Goal: Task Accomplishment & Management: Complete application form

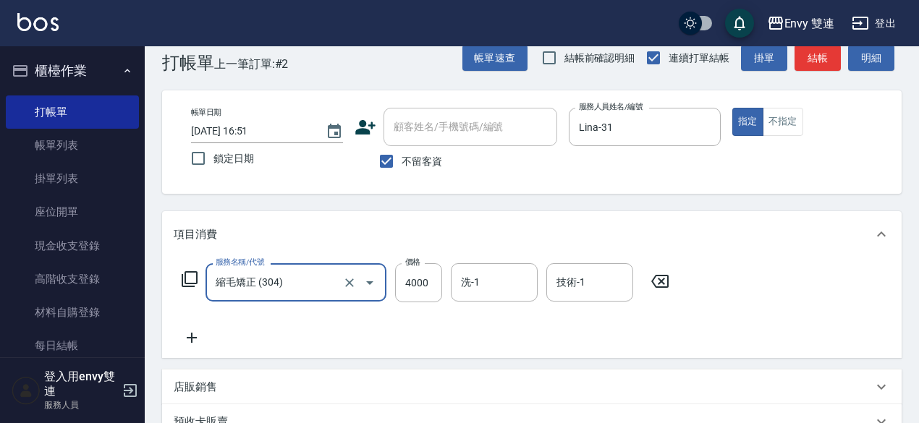
scroll to position [25, 0]
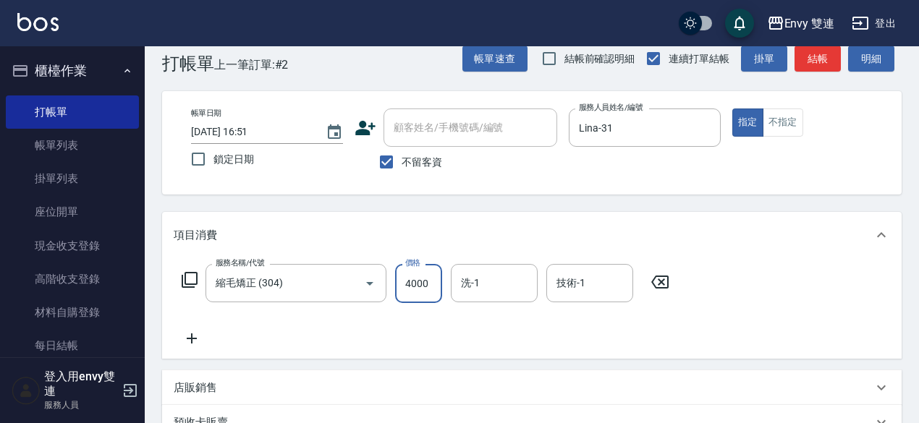
click at [418, 293] on input "4000" at bounding box center [418, 283] width 47 height 39
type input "1000"
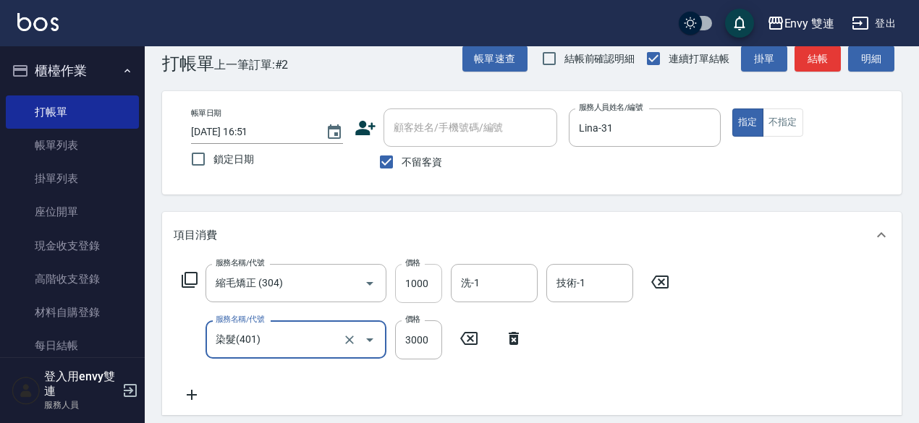
type input "染髮(401)"
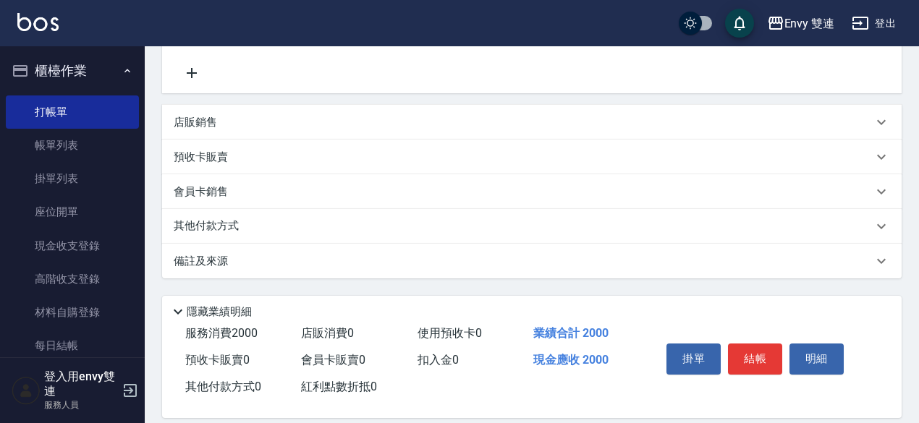
scroll to position [361, 0]
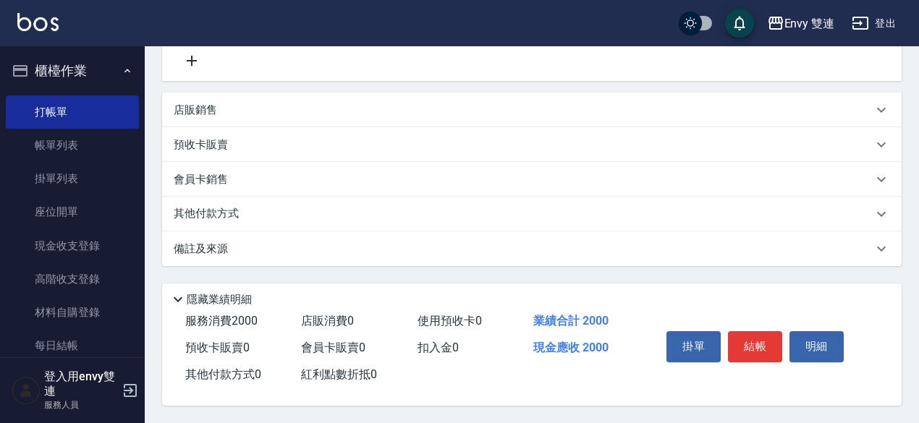
type input "1000"
click at [217, 244] on p "備註及來源" at bounding box center [201, 249] width 54 height 15
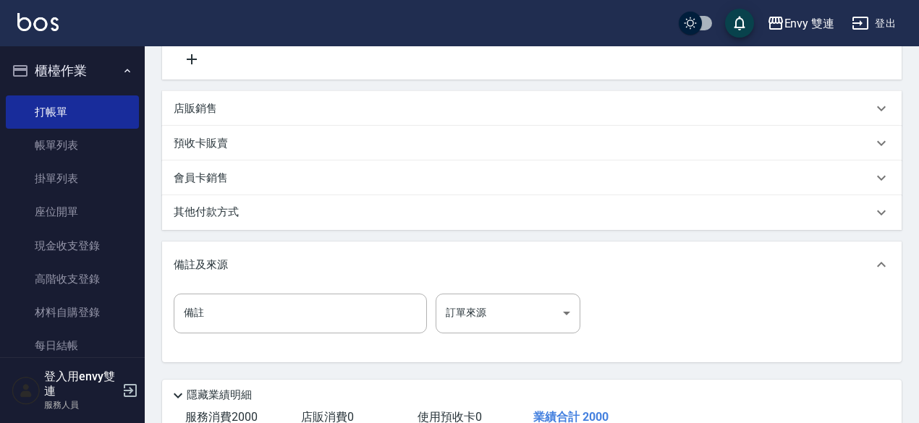
click at [230, 212] on p "其他付款方式" at bounding box center [210, 213] width 72 height 16
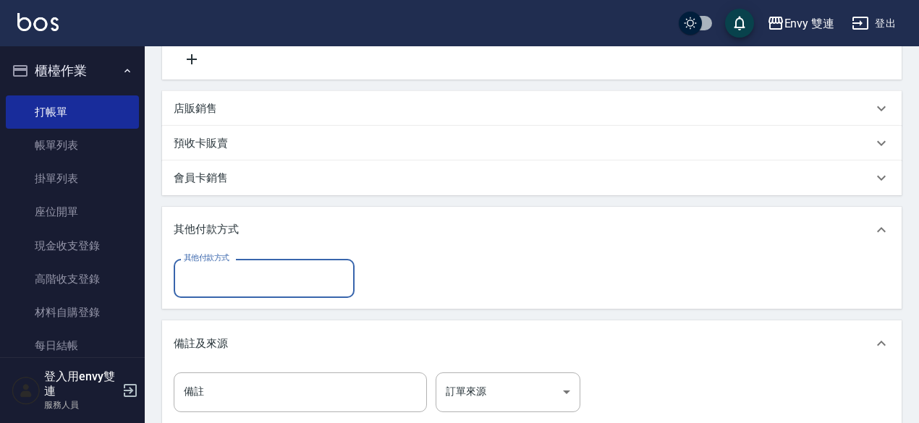
scroll to position [0, 0]
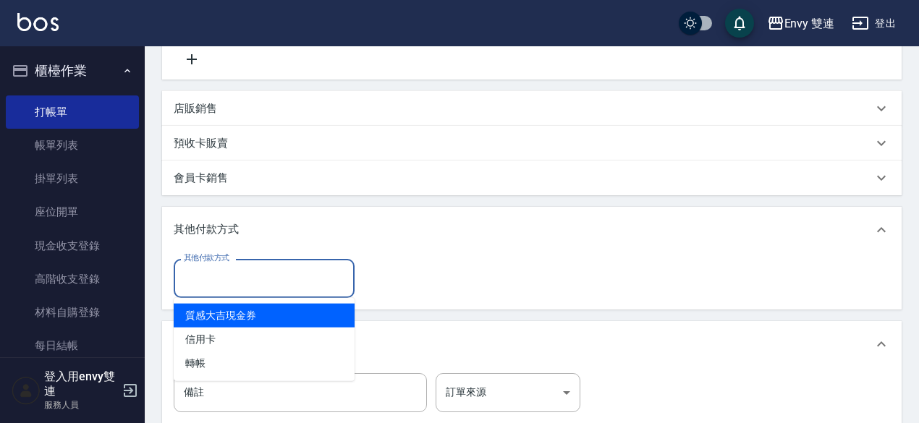
click at [221, 286] on input "其他付款方式" at bounding box center [264, 278] width 168 height 25
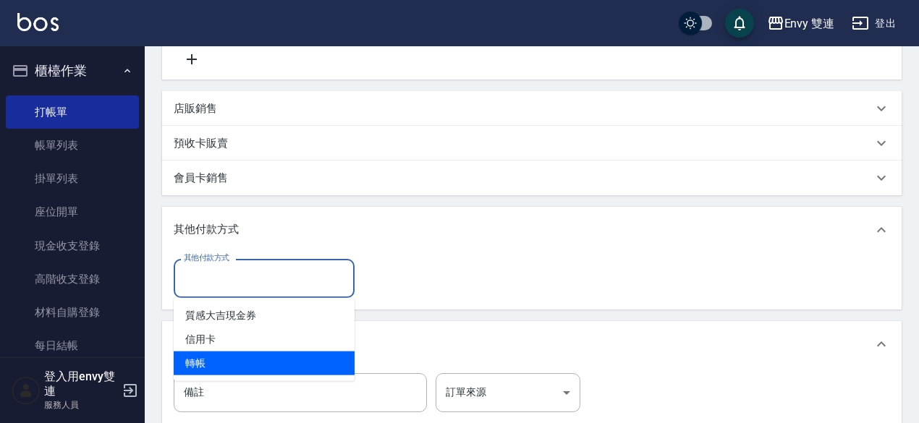
click at [195, 373] on span "轉帳" at bounding box center [264, 364] width 181 height 24
type input "轉帳"
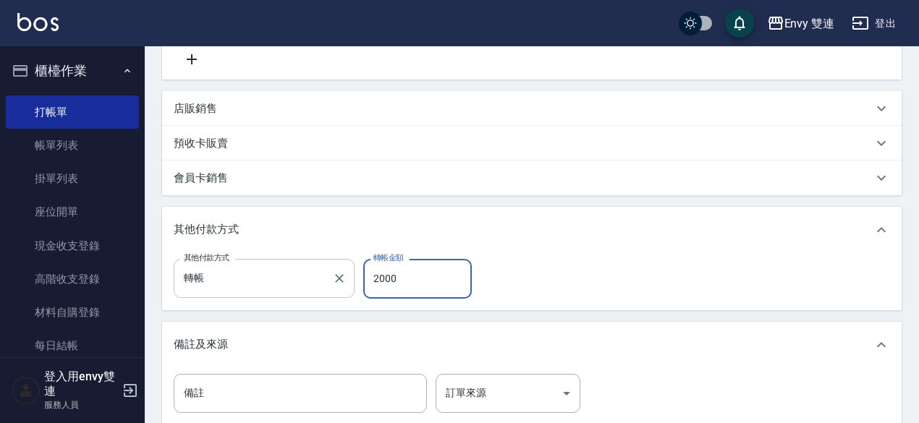
scroll to position [541, 0]
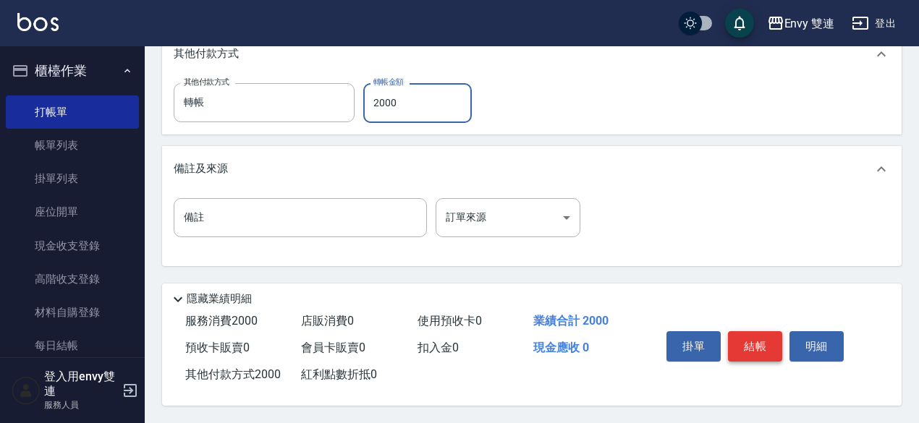
type input "2000"
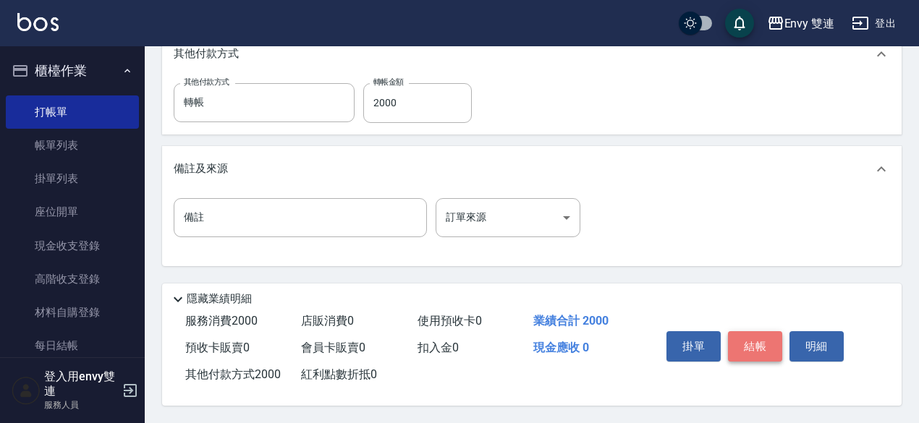
click at [748, 336] on button "結帳" at bounding box center [755, 346] width 54 height 30
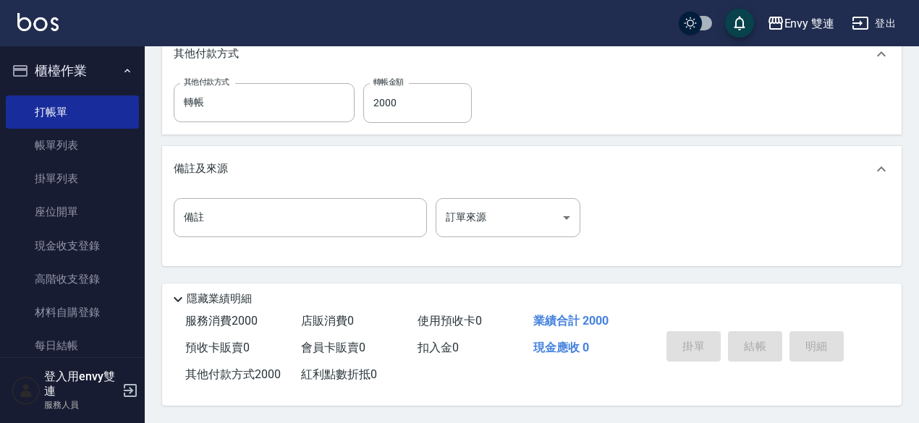
type input "[DATE] 17:36"
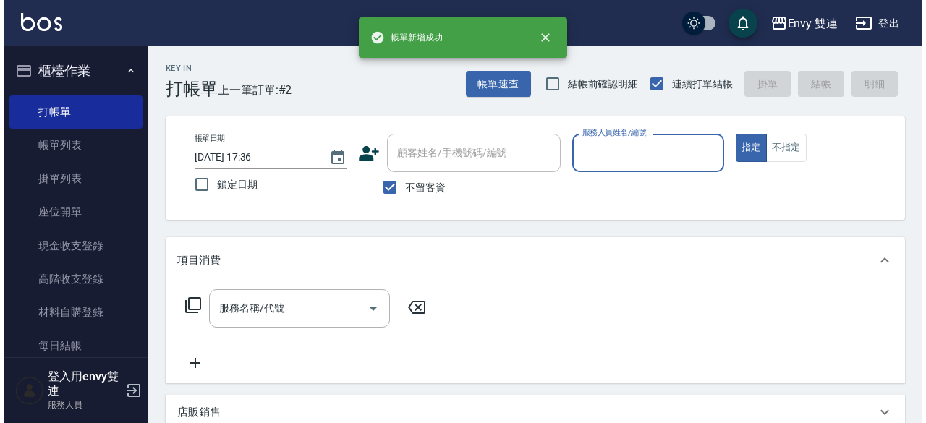
scroll to position [0, 0]
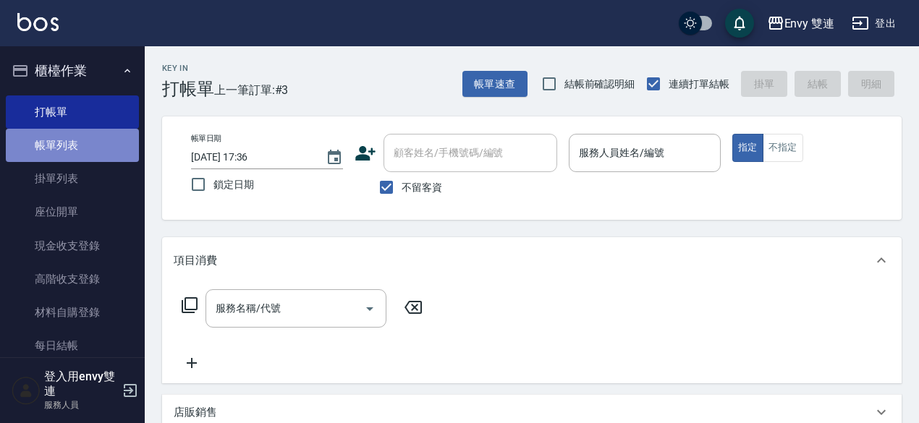
click at [86, 132] on link "帳單列表" at bounding box center [72, 145] width 133 height 33
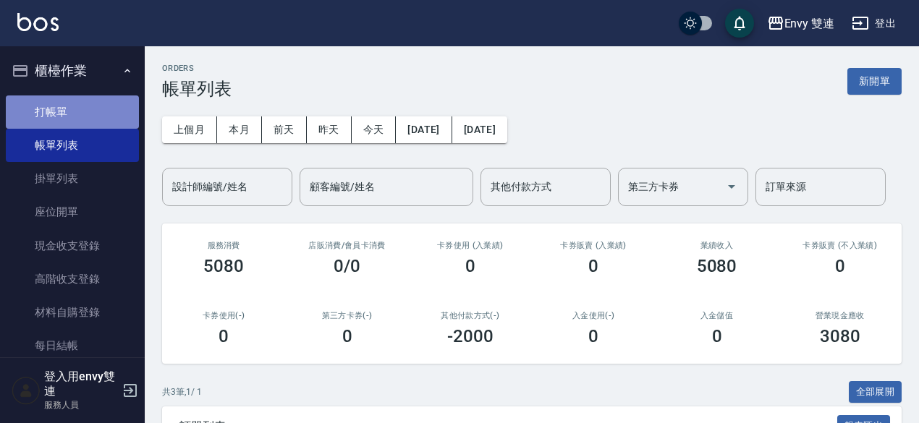
click at [72, 114] on link "打帳單" at bounding box center [72, 112] width 133 height 33
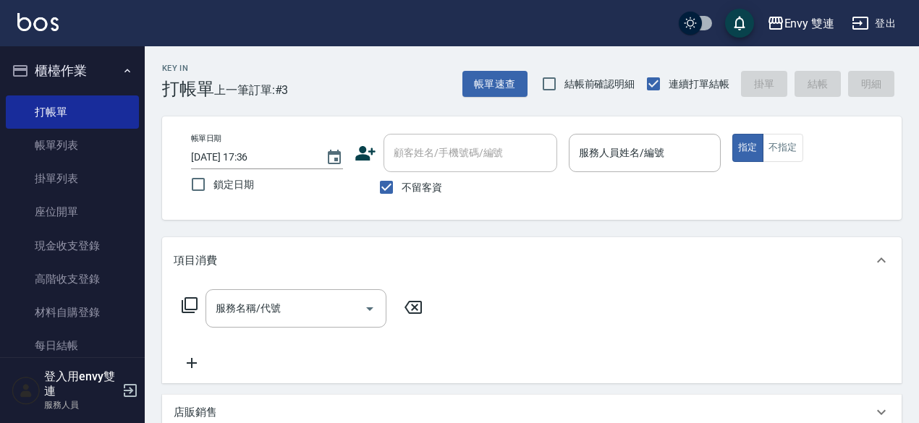
click at [363, 160] on icon at bounding box center [366, 154] width 22 height 22
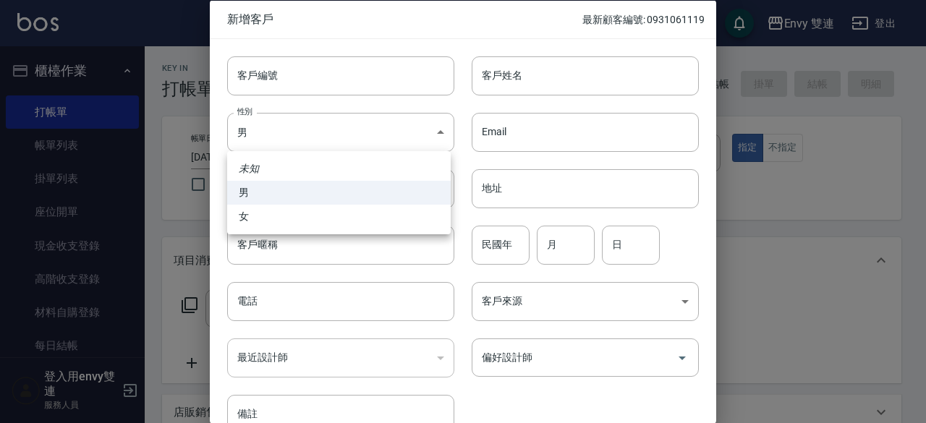
drag, startPoint x: 321, startPoint y: 130, endPoint x: 290, endPoint y: 203, distance: 80.1
click at [290, 203] on body "Envy 雙連 登出 櫃檯作業 打帳單 帳單列表 掛單列表 座位開單 現金收支登錄 高階收支登錄 材料自購登錄 每日結帳 排班表 掃碼打卡 預約管理 預約管理…" at bounding box center [463, 363] width 926 height 726
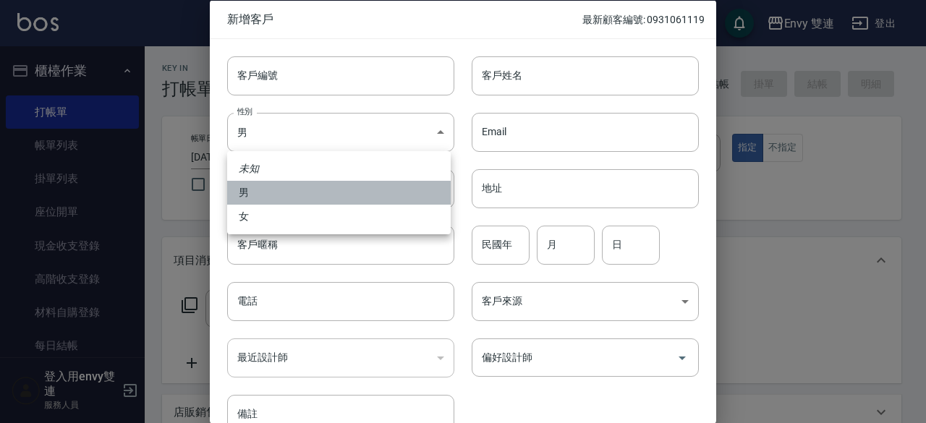
click at [290, 203] on li "男" at bounding box center [339, 193] width 224 height 24
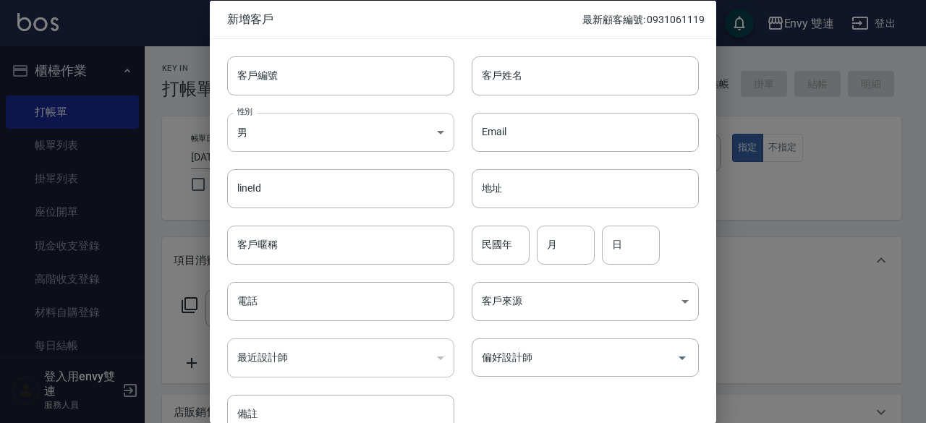
click at [300, 129] on body "Envy 雙連 登出 櫃檯作業 打帳單 帳單列表 掛單列表 座位開單 現金收支登錄 高階收支登錄 材料自購登錄 每日結帳 排班表 掃碼打卡 預約管理 預約管理…" at bounding box center [463, 363] width 926 height 726
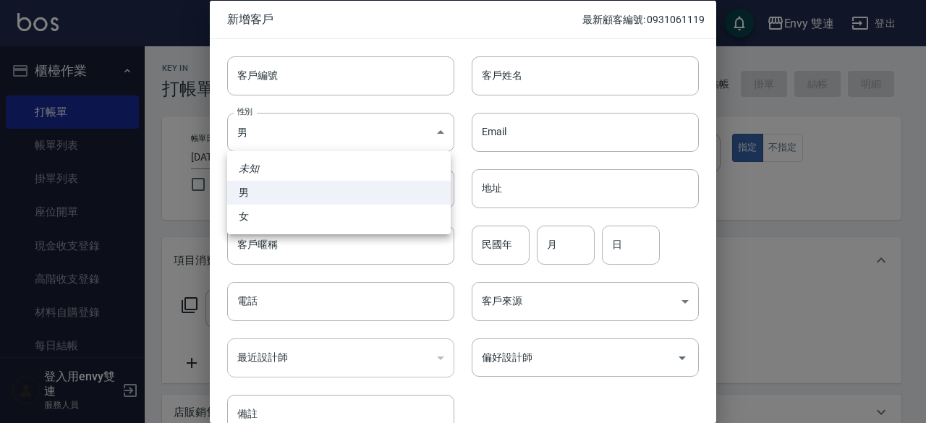
click at [289, 229] on ul "未知 男 女" at bounding box center [339, 192] width 224 height 83
click at [291, 218] on li "女" at bounding box center [339, 217] width 224 height 24
type input "[DEMOGRAPHIC_DATA]"
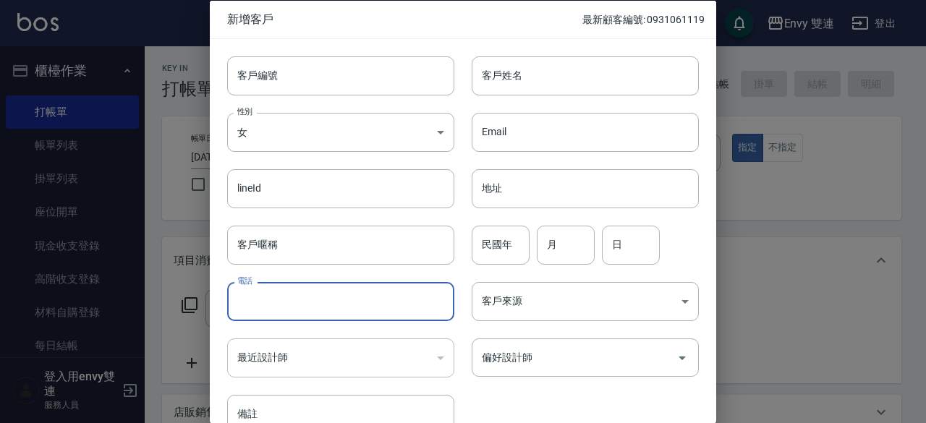
click at [291, 298] on input "電話" at bounding box center [340, 301] width 227 height 39
type input "0922735437"
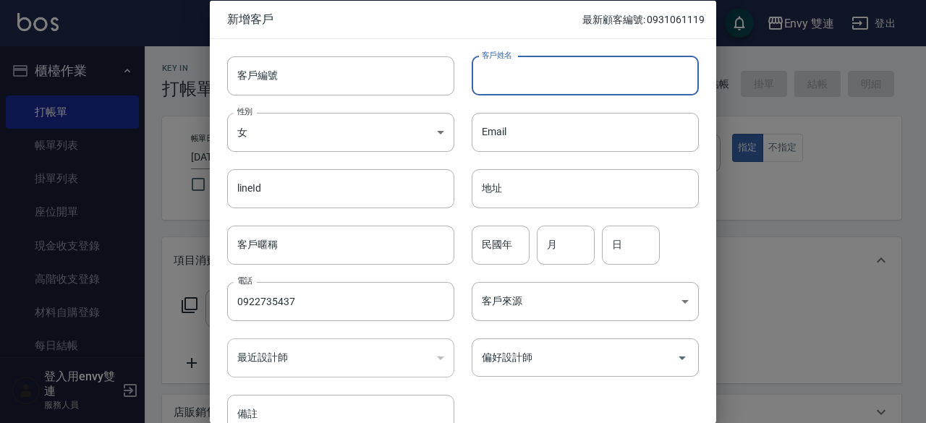
click at [502, 78] on input "客戶姓名" at bounding box center [585, 75] width 227 height 39
type input "[PERSON_NAME]"
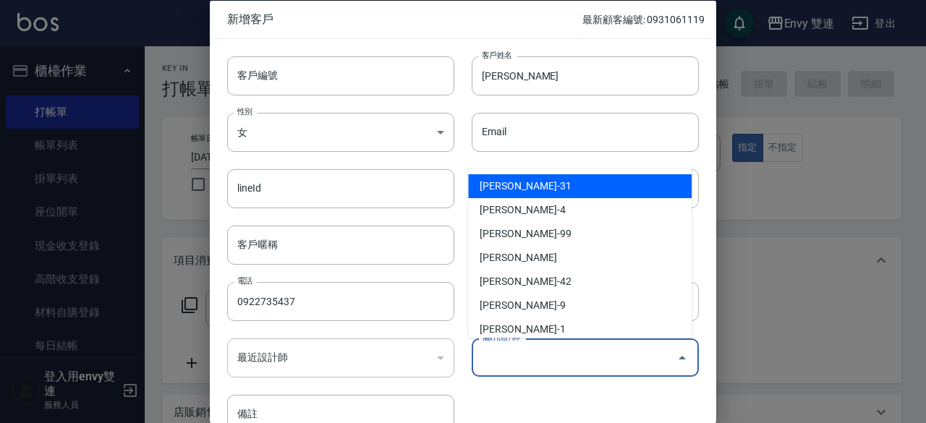
click at [545, 361] on input "偏好設計師" at bounding box center [574, 357] width 192 height 25
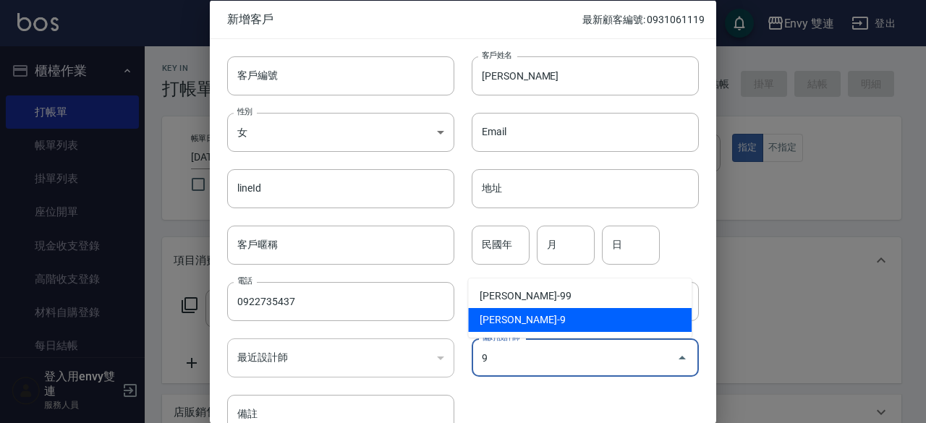
type input "高珮綺"
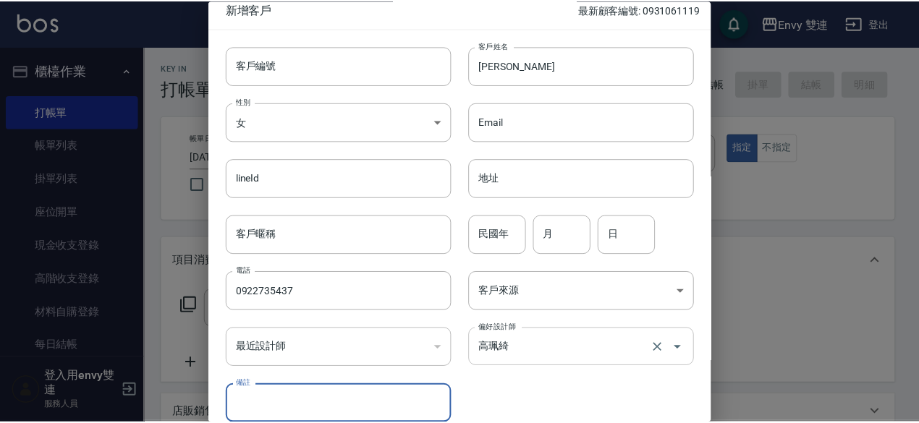
scroll to position [77, 0]
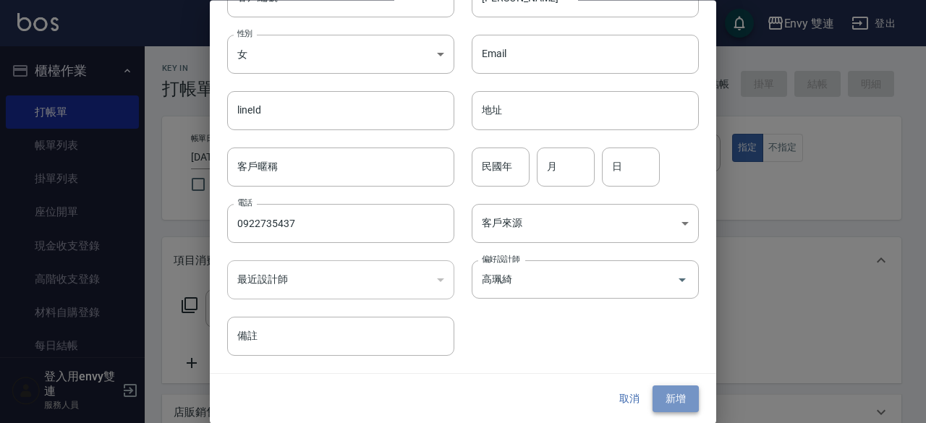
click at [661, 399] on button "新增" at bounding box center [676, 399] width 46 height 27
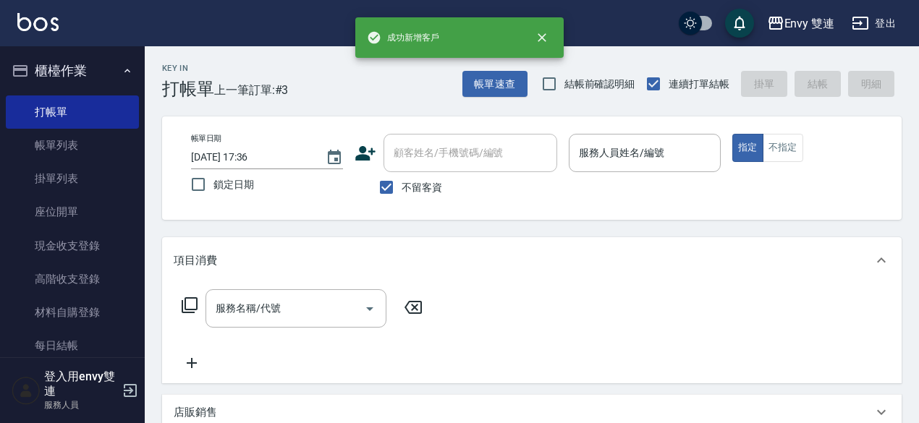
click at [414, 186] on span "不留客資" at bounding box center [422, 187] width 41 height 15
click at [402, 186] on input "不留客資" at bounding box center [386, 187] width 30 height 30
checkbox input "false"
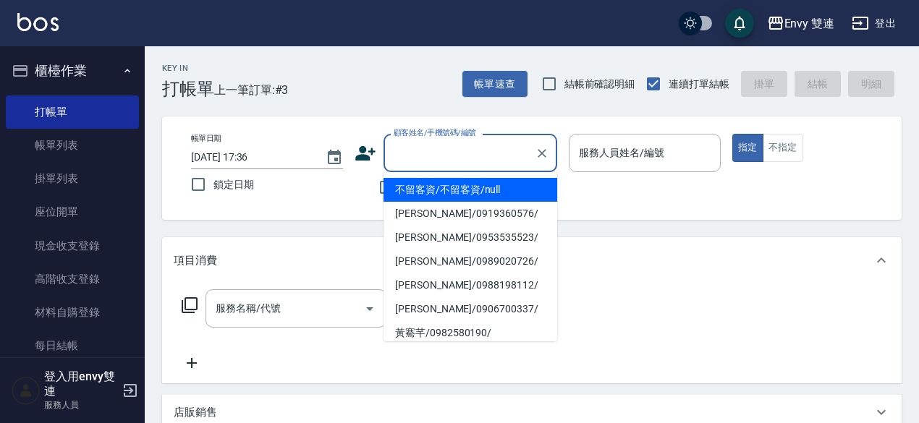
click at [427, 164] on input "顧客姓名/手機號碼/編號" at bounding box center [459, 152] width 139 height 25
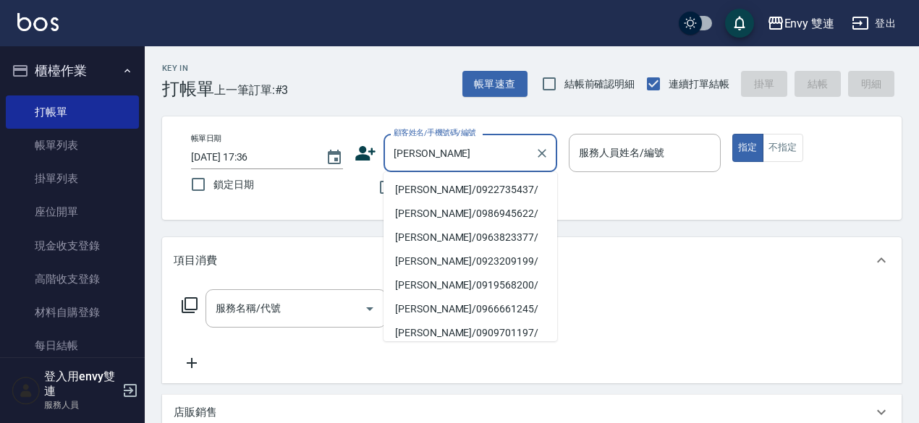
click at [429, 185] on li "[PERSON_NAME]/0922735437/" at bounding box center [471, 190] width 174 height 24
type input "[PERSON_NAME]/0922735437/"
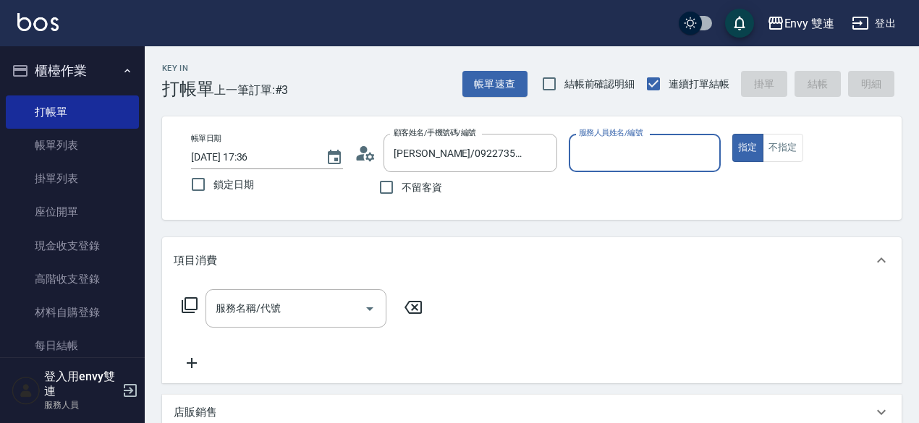
type input "Zoe-9"
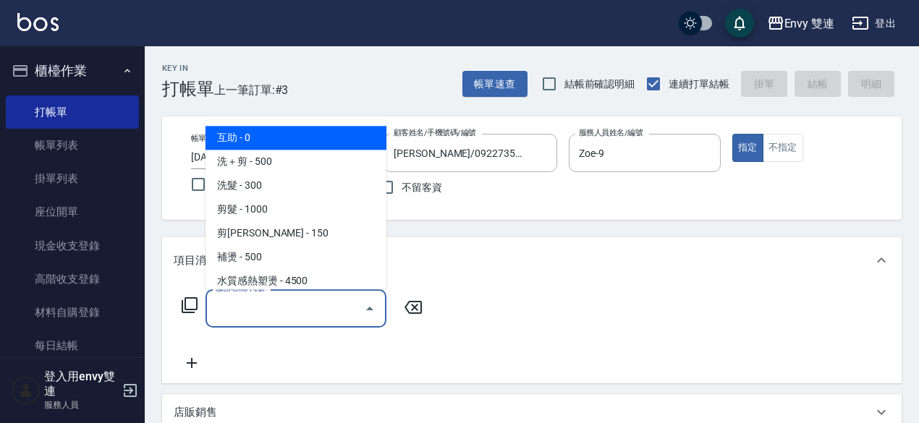
click at [271, 315] on input "服務名稱/代號" at bounding box center [285, 308] width 146 height 25
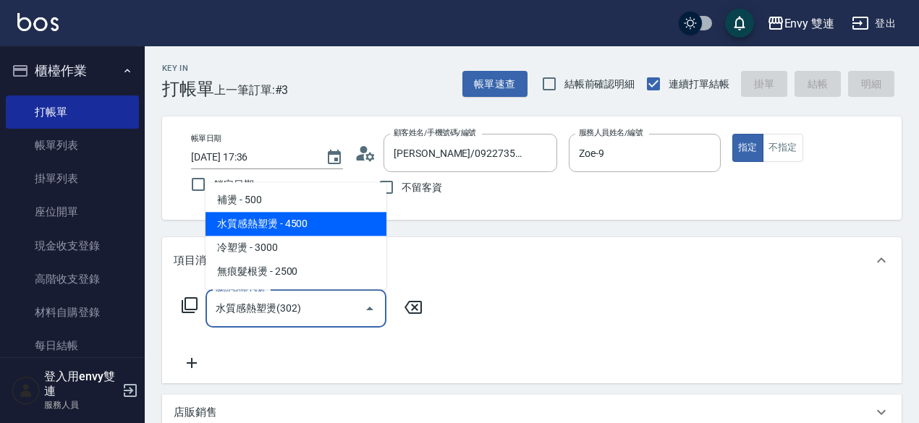
type input "水質感熱塑燙(302)"
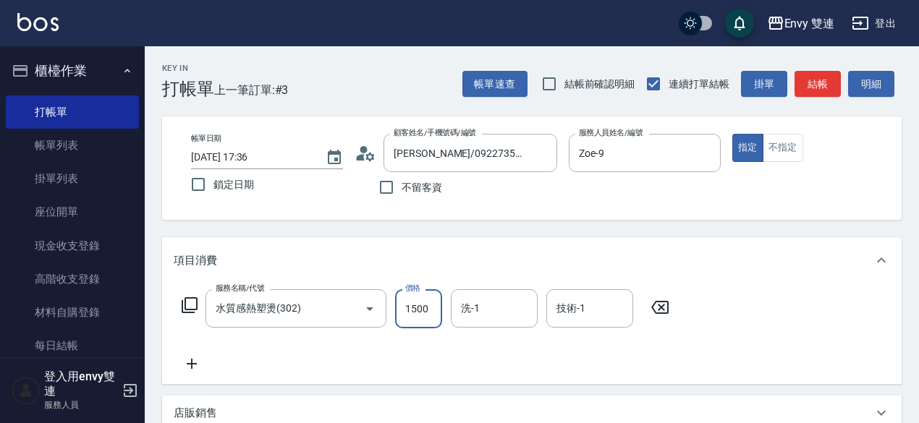
type input "1500"
click at [178, 365] on icon at bounding box center [192, 363] width 36 height 17
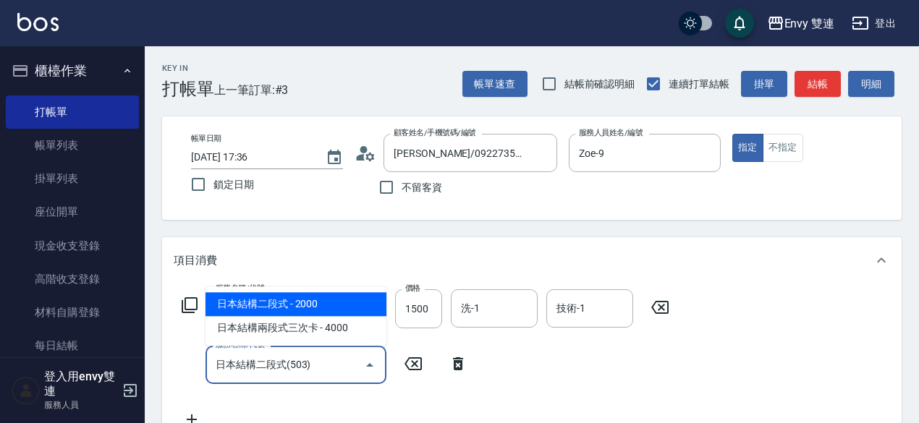
type input "日本結構二段式(503)"
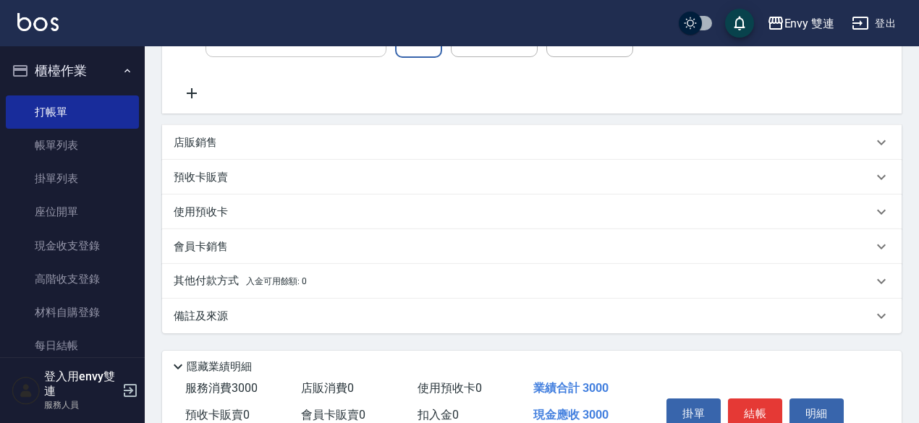
scroll to position [334, 0]
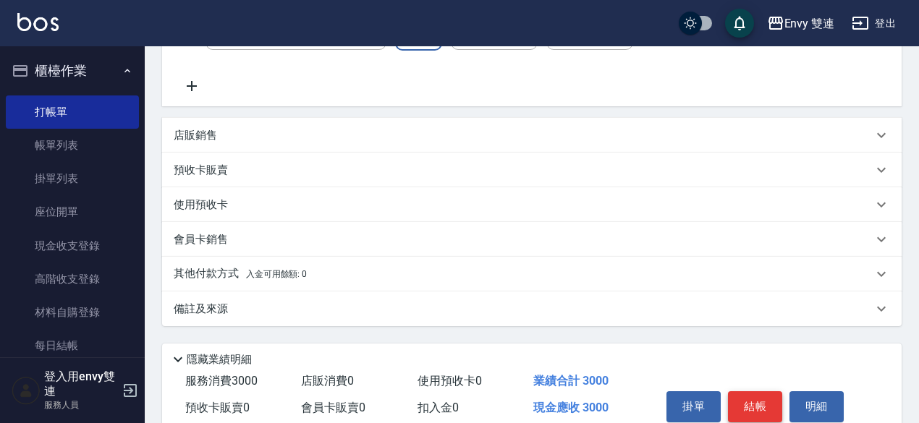
type input "1500"
click at [752, 402] on button "結帳" at bounding box center [755, 406] width 54 height 30
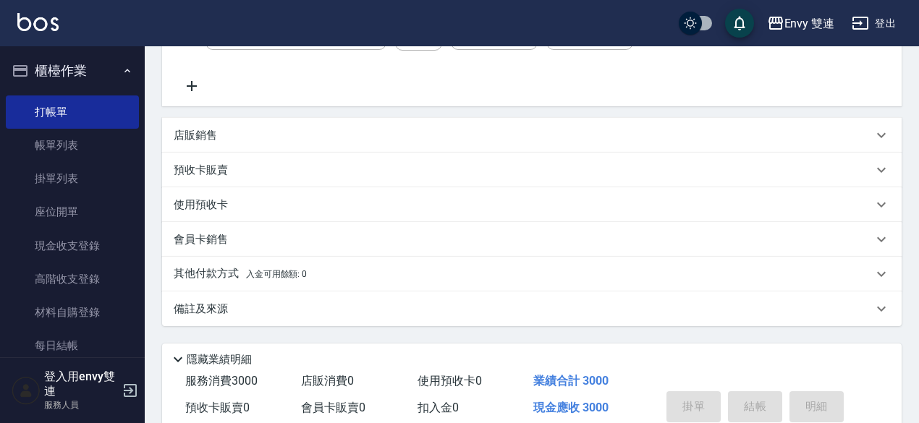
type input "[DATE] 17:37"
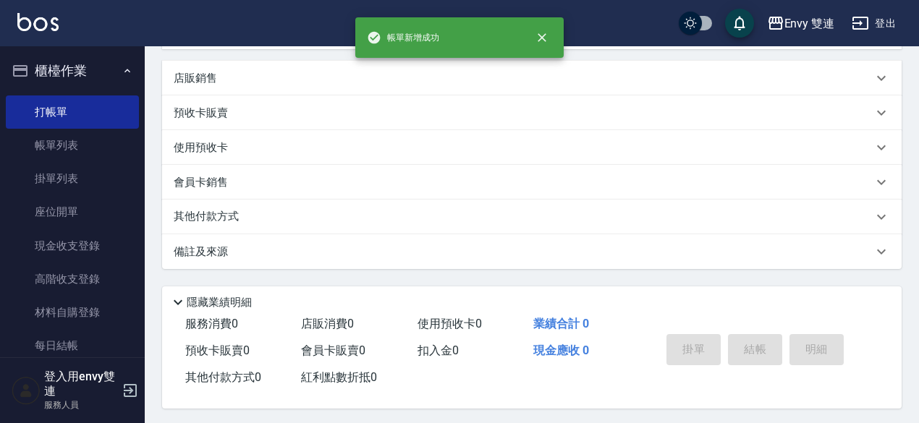
scroll to position [0, 0]
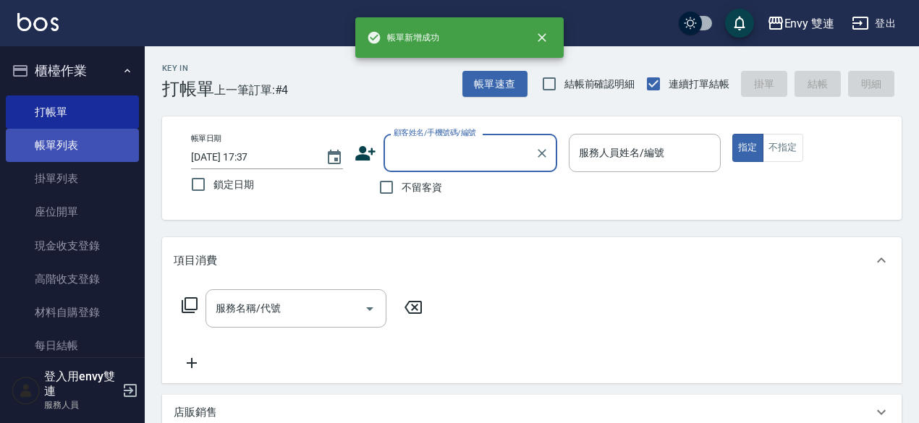
click at [80, 148] on link "帳單列表" at bounding box center [72, 145] width 133 height 33
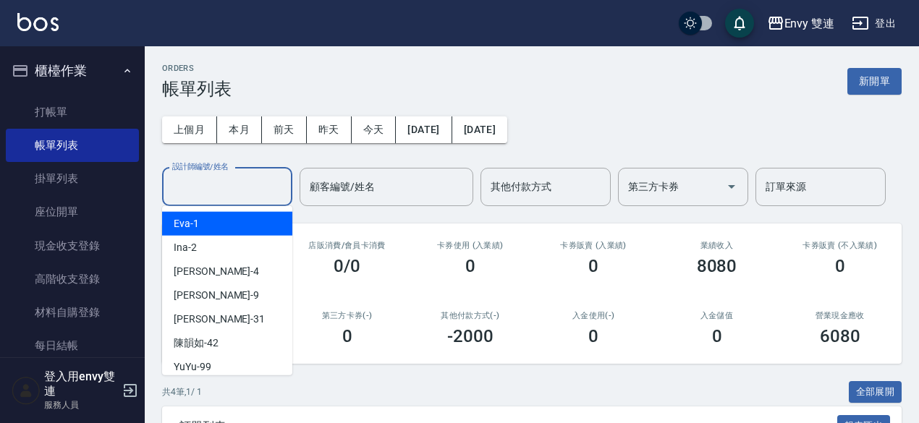
click at [241, 199] on input "設計師編號/姓名" at bounding box center [227, 186] width 117 height 25
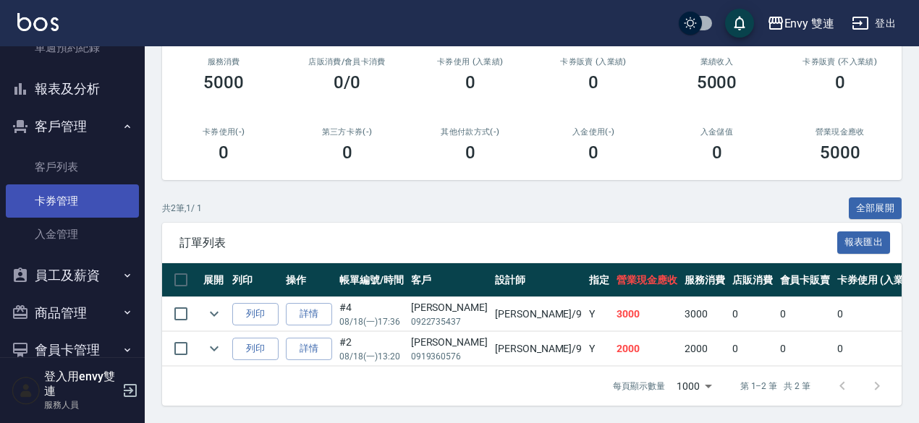
scroll to position [515, 0]
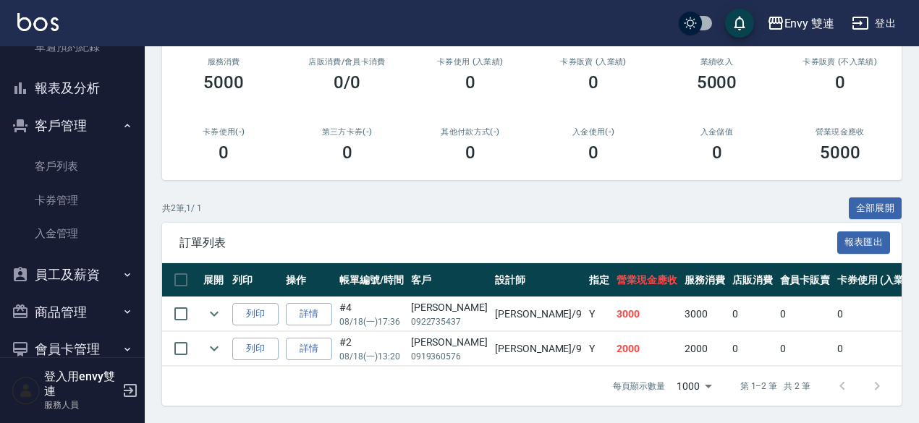
type input "Zoe-9"
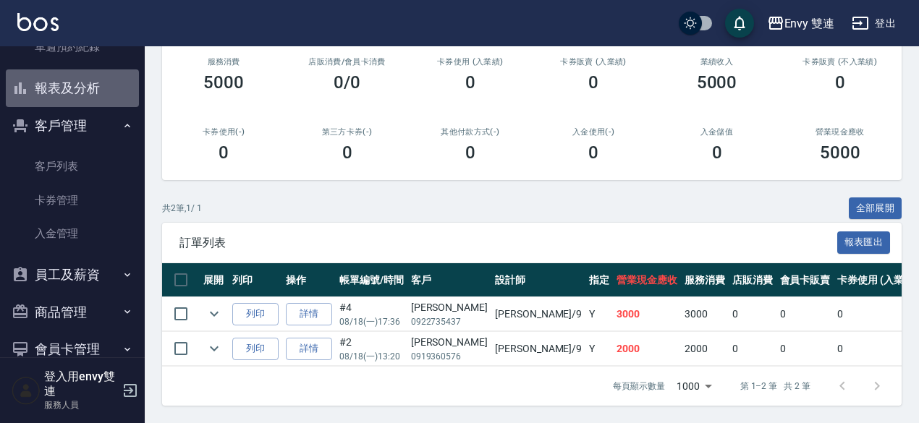
click at [96, 82] on button "報表及分析" at bounding box center [72, 88] width 133 height 38
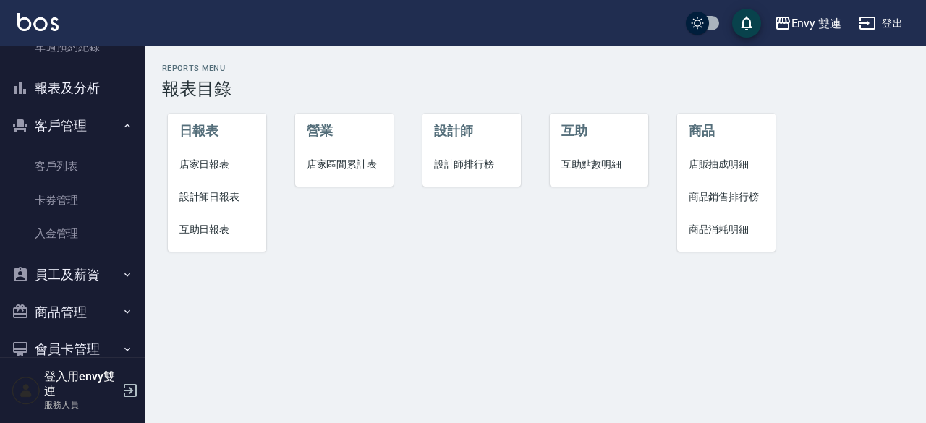
click at [187, 194] on span "設計師日報表" at bounding box center [217, 197] width 76 height 15
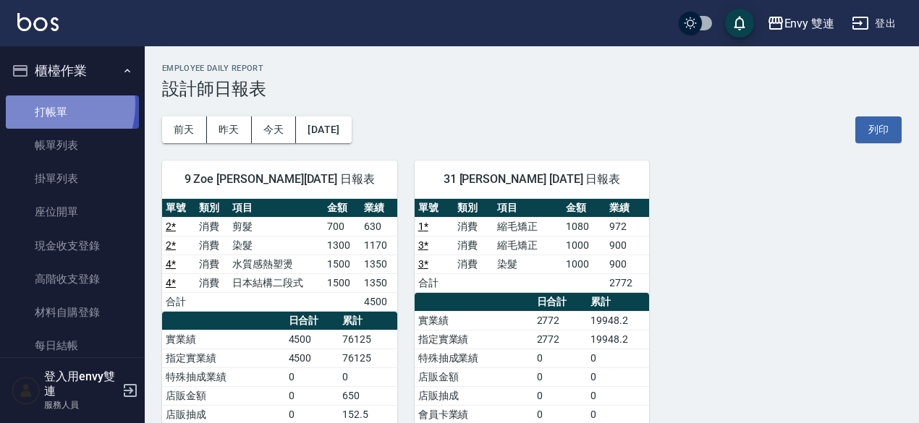
click at [41, 104] on link "打帳單" at bounding box center [72, 112] width 133 height 33
